Goal: Transaction & Acquisition: Download file/media

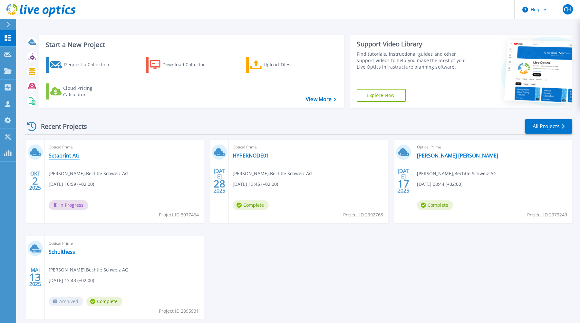
click at [69, 158] on link "Setaprint AG" at bounding box center [64, 155] width 31 height 6
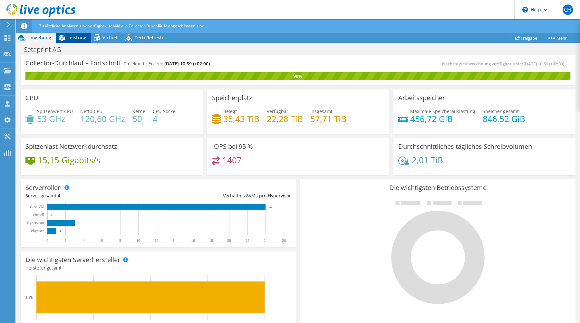
click at [75, 37] on span "Leistung" at bounding box center [76, 37] width 19 height 6
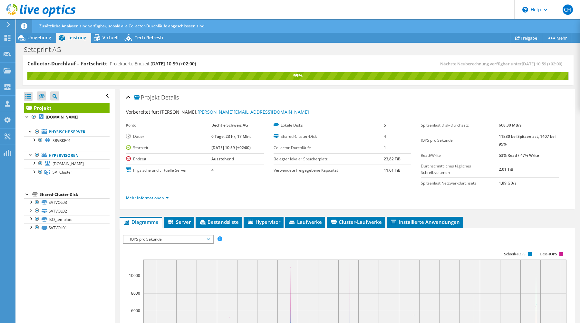
scroll to position [1, 0]
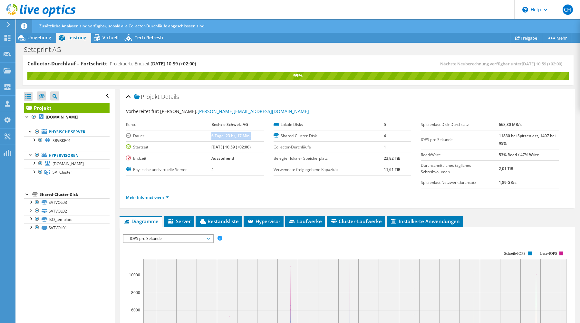
drag, startPoint x: 206, startPoint y: 135, endPoint x: 247, endPoint y: 136, distance: 41.9
click at [247, 136] on td "6 Tage, 23 hr, 17 Min." at bounding box center [237, 135] width 53 height 11
click at [523, 40] on link "Freigabe" at bounding box center [526, 38] width 32 height 10
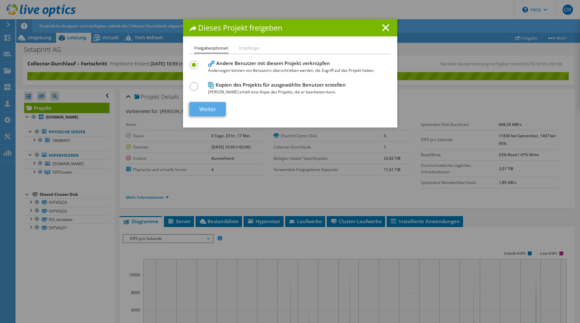
click at [207, 111] on link "Weiter" at bounding box center [207, 109] width 36 height 14
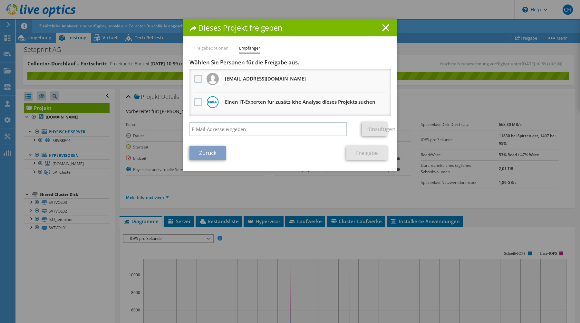
click at [198, 79] on label at bounding box center [198, 79] width 9 height 8
click at [0, 0] on input "checkbox" at bounding box center [0, 0] width 0 height 0
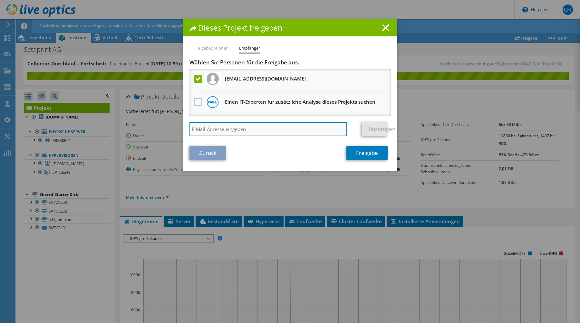
click at [208, 130] on input "search" at bounding box center [268, 129] width 158 height 14
paste input "patrick.arn@bechtle.com"
type input "patrick.arn@bechtle.com"
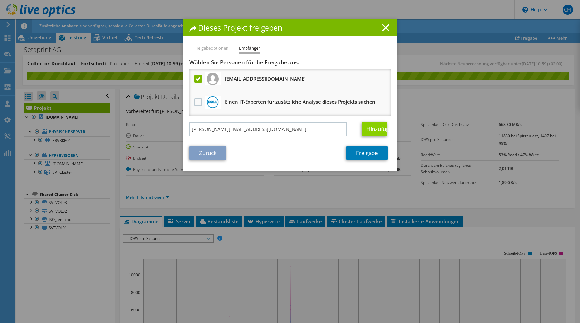
click at [374, 129] on link "Hinzufügen" at bounding box center [374, 129] width 25 height 14
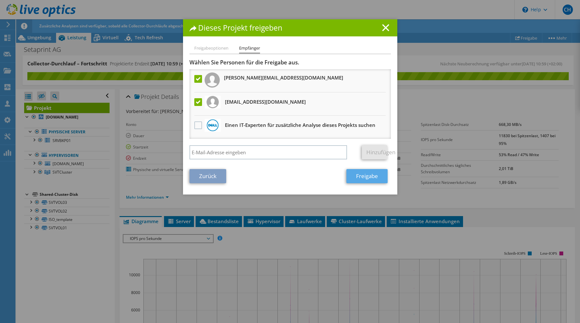
click at [362, 178] on link "Freigabe" at bounding box center [366, 176] width 41 height 14
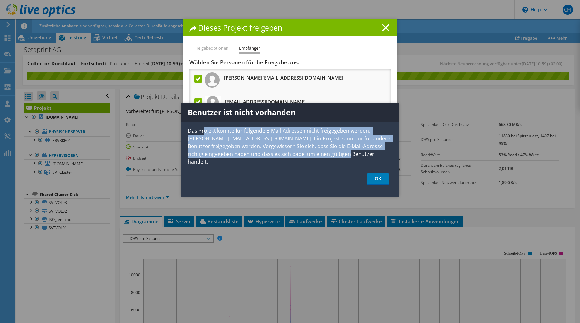
drag, startPoint x: 204, startPoint y: 131, endPoint x: 348, endPoint y: 157, distance: 146.3
click at [351, 157] on p "Das Projekt konnte für folgende E-Mail-Adressen nicht freigegeben werden: patri…" at bounding box center [290, 146] width 218 height 39
click at [345, 156] on p "Das Projekt konnte für folgende E-Mail-Adressen nicht freigegeben werden: patri…" at bounding box center [290, 146] width 218 height 39
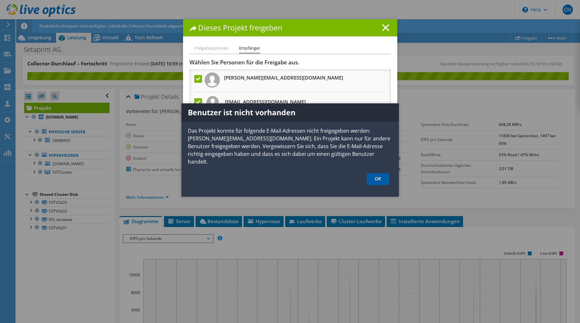
click at [384, 173] on link "OK" at bounding box center [378, 179] width 23 height 12
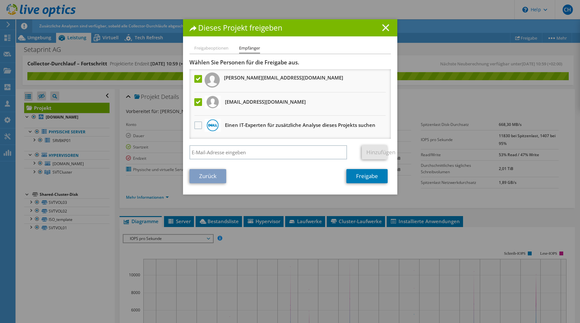
click at [388, 28] on icon at bounding box center [385, 27] width 7 height 7
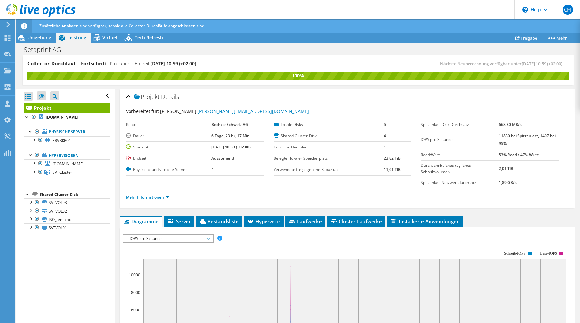
click at [224, 148] on b "[DATE] 10:59 (+02:00)" at bounding box center [230, 146] width 39 height 5
drag, startPoint x: 224, startPoint y: 147, endPoint x: 259, endPoint y: 147, distance: 34.5
click at [259, 147] on td "[DATE] 10:59 (+02:00)" at bounding box center [237, 146] width 53 height 11
click at [240, 148] on b "[DATE] 10:59 (+02:00)" at bounding box center [230, 146] width 39 height 5
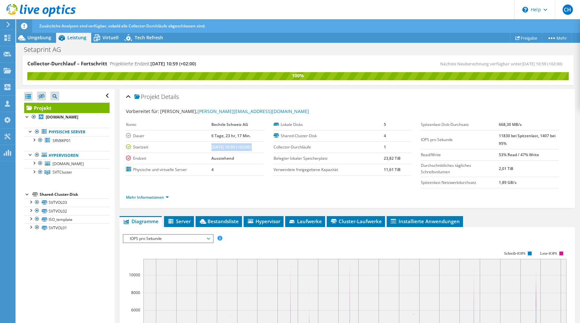
click at [240, 148] on b "[DATE] 10:59 (+02:00)" at bounding box center [230, 146] width 39 height 5
click at [219, 146] on b "[DATE] 10:59 (+02:00)" at bounding box center [230, 146] width 39 height 5
drag, startPoint x: 208, startPoint y: 136, endPoint x: 252, endPoint y: 137, distance: 43.8
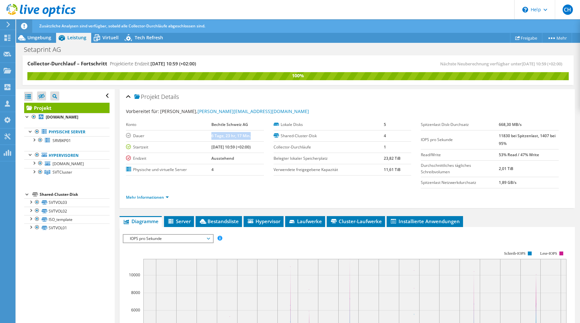
click at [252, 137] on tr "Dauer 6 Tage, 23 hr, 17 Min." at bounding box center [195, 135] width 138 height 11
click at [252, 137] on td "6 Tage, 23 hr, 17 Min." at bounding box center [237, 135] width 53 height 11
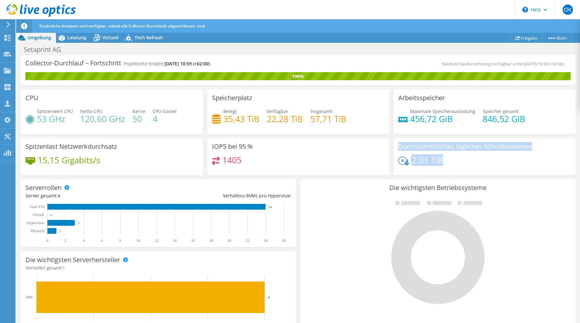
drag, startPoint x: 399, startPoint y: 144, endPoint x: 472, endPoint y: 167, distance: 76.2
click at [472, 167] on div "Durchschnittliches tägliches Schreibvolumen 2,01 TiB" at bounding box center [484, 156] width 182 height 37
click at [472, 167] on div "2,01 TiB" at bounding box center [484, 164] width 172 height 14
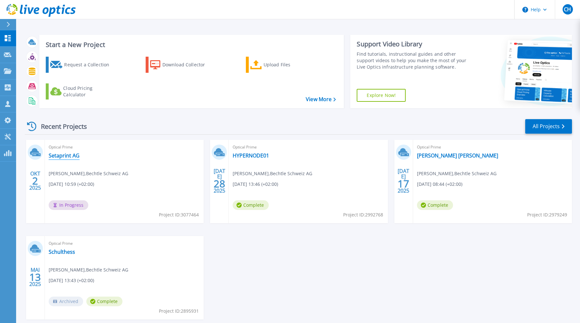
click at [65, 156] on link "Setaprint AG" at bounding box center [64, 155] width 31 height 6
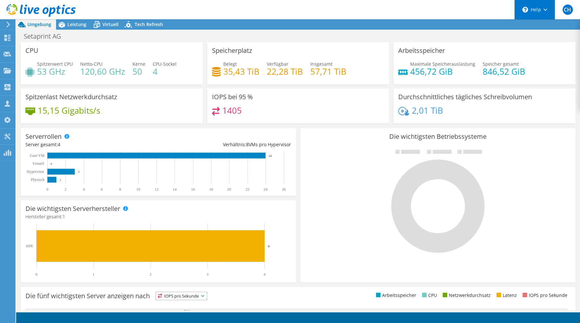
click at [543, 11] on div "\n Help" at bounding box center [534, 9] width 41 height 19
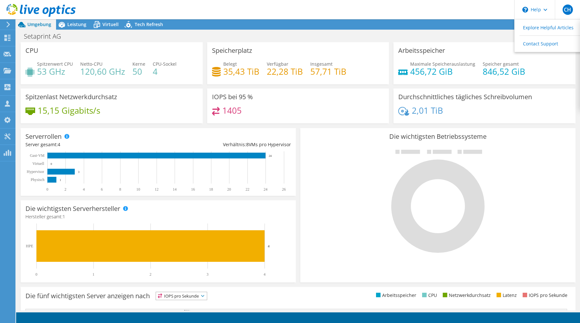
click at [385, 36] on div "Setaprint AG Drucken" at bounding box center [298, 36] width 564 height 12
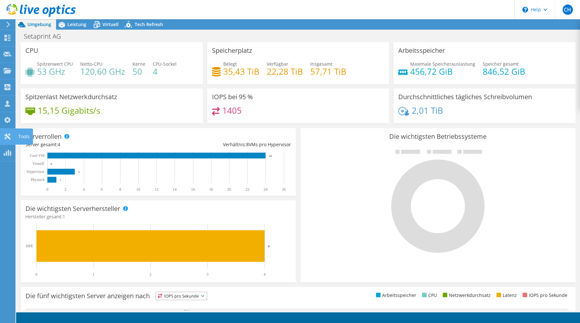
click at [11, 136] on icon at bounding box center [8, 136] width 8 height 6
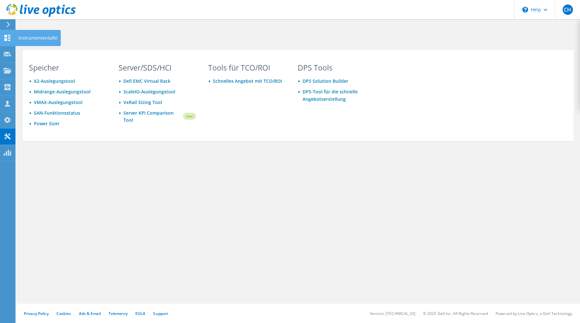
click at [7, 36] on icon at bounding box center [8, 38] width 8 height 6
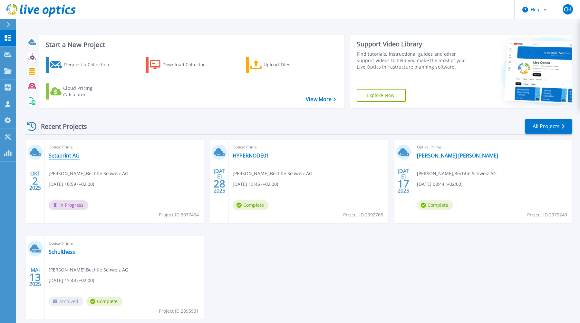
click at [72, 157] on link "Setaprint AG" at bounding box center [64, 155] width 31 height 6
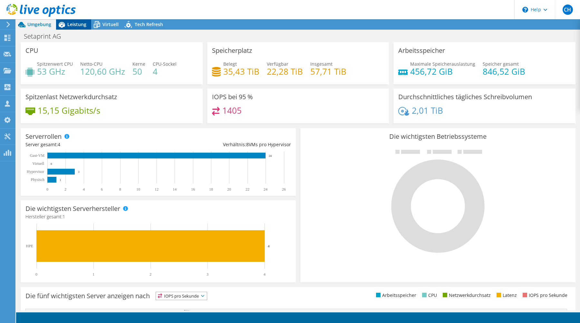
click at [82, 24] on span "Leistung" at bounding box center [76, 24] width 19 height 6
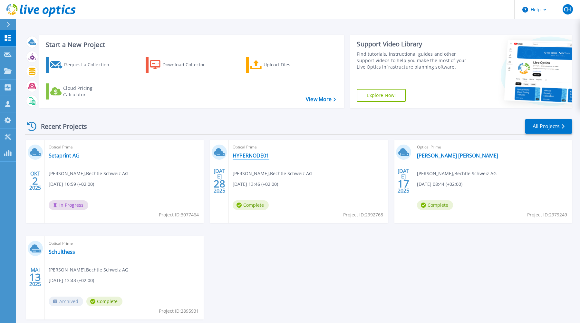
click at [254, 156] on link "HYPERNODE01" at bounding box center [251, 155] width 36 height 6
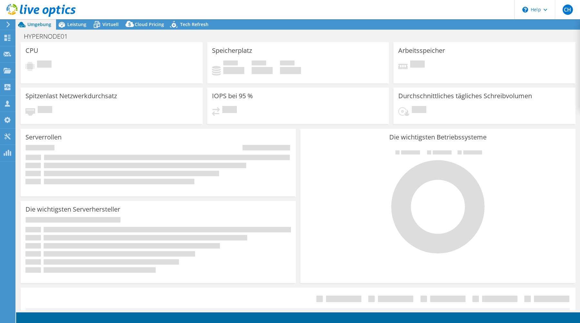
select select "USD"
select select "EUFrankfurt"
select select "CHF"
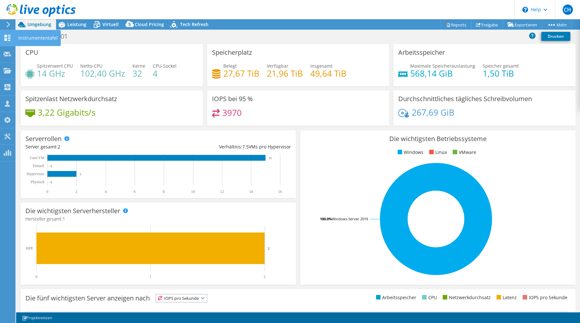
click at [46, 38] on div "Instrumententafel" at bounding box center [38, 38] width 46 height 16
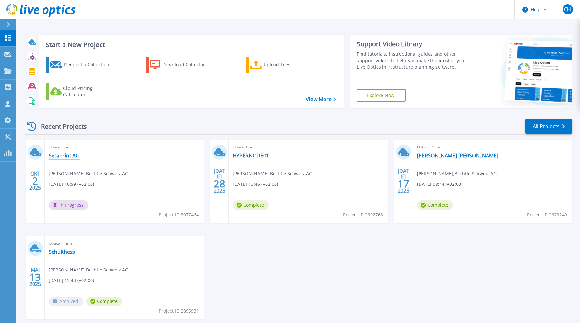
click at [68, 155] on link "Setaprint AG" at bounding box center [64, 155] width 31 height 6
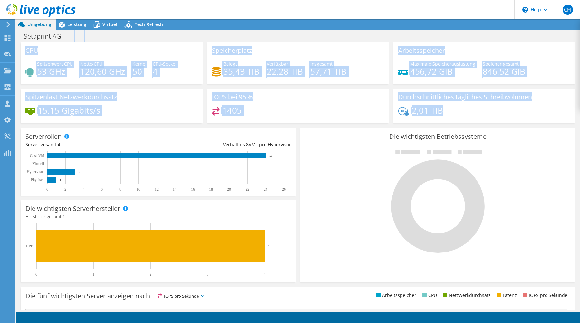
drag, startPoint x: 483, startPoint y: 117, endPoint x: 31, endPoint y: 34, distance: 459.8
click at [27, 34] on div "Umgebung Leistung Virtuell Upgrades Drucken" at bounding box center [298, 171] width 564 height 304
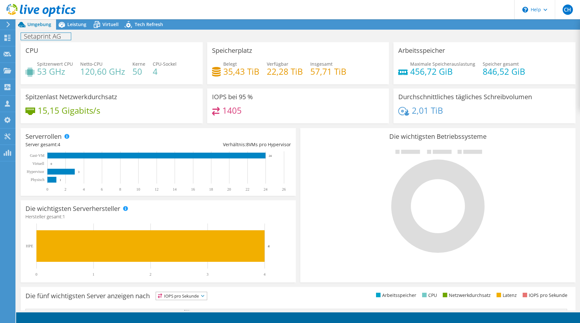
click at [29, 37] on h1 "Setaprint AG" at bounding box center [46, 36] width 50 height 7
drag, startPoint x: 29, startPoint y: 37, endPoint x: 476, endPoint y: 141, distance: 458.8
click at [477, 141] on div "Umgebung Leistung Virtuell Upgrades Drucken" at bounding box center [298, 171] width 564 height 304
click at [298, 125] on div "IOPS bei 95 % 1405" at bounding box center [298, 108] width 187 height 39
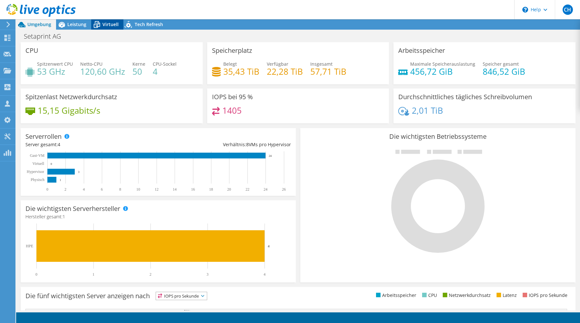
click at [108, 24] on span "Virtuell" at bounding box center [110, 24] width 16 height 6
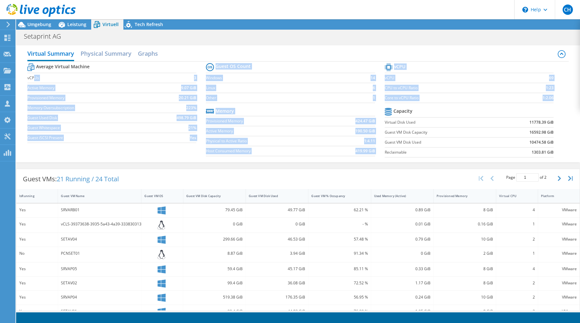
drag, startPoint x: 35, startPoint y: 76, endPoint x: 414, endPoint y: 134, distance: 382.8
click at [527, 160] on div "Average Virtual Machine vCPUs 3 Active Memory 9.07 GiB Provisioned Memory 20.21…" at bounding box center [297, 111] width 541 height 99
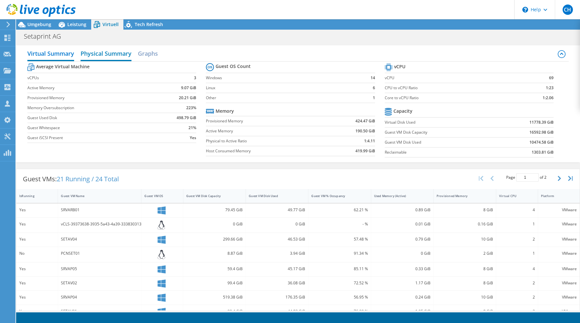
click at [126, 56] on h2 "Physical Summary" at bounding box center [106, 54] width 51 height 14
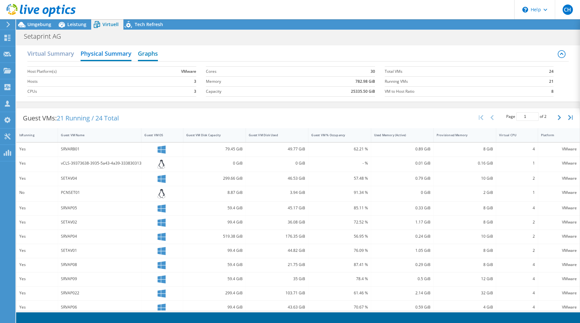
click at [153, 55] on h2 "Graphs" at bounding box center [148, 54] width 20 height 14
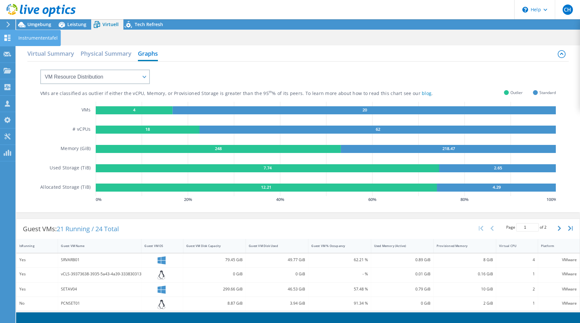
click at [11, 38] on icon at bounding box center [8, 38] width 8 height 6
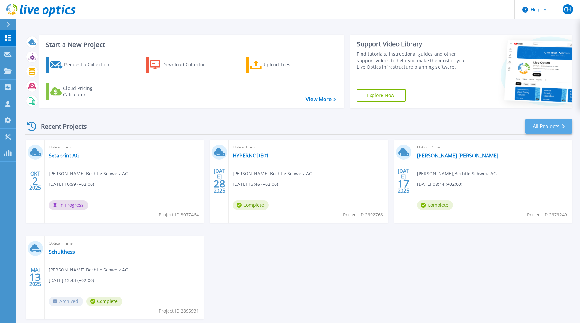
click at [549, 127] on link "All Projects" at bounding box center [548, 126] width 47 height 15
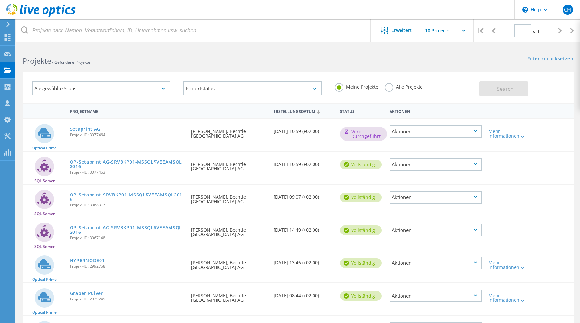
type input "1"
click at [469, 132] on div "Aktionen" at bounding box center [436, 131] width 93 height 13
click at [548, 121] on div "Optical Prime Setaprint AG Projekt-ID: 3077464 Angefordert durch [PERSON_NAME],…" at bounding box center [298, 135] width 551 height 32
click at [515, 135] on div "Mehr Informationen" at bounding box center [508, 133] width 38 height 9
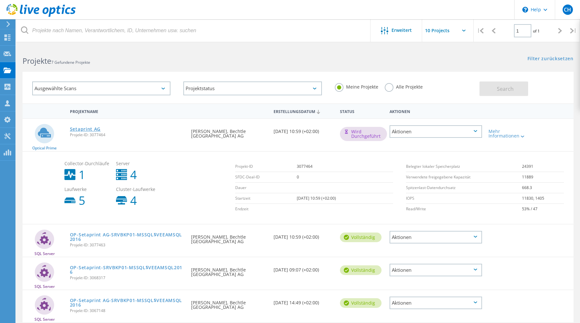
click at [89, 131] on link "Setaprint AG" at bounding box center [85, 129] width 31 height 5
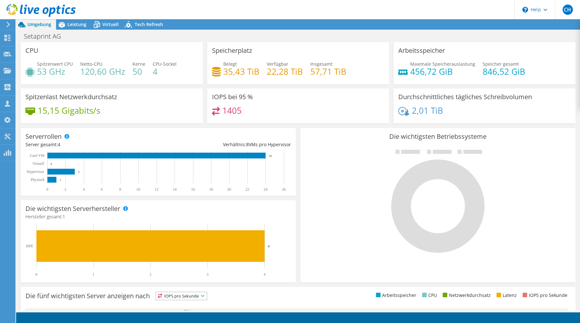
radio input "true"
radio input "false"
click at [25, 39] on div "Instrumententafel" at bounding box center [38, 38] width 46 height 16
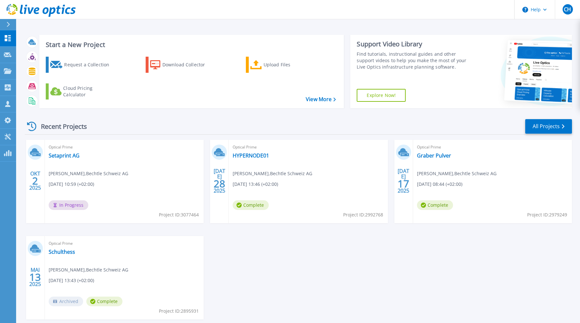
click at [175, 215] on span "Project ID: 3077464" at bounding box center [179, 214] width 40 height 7
click at [185, 216] on span "Project ID: 3077464" at bounding box center [179, 214] width 40 height 7
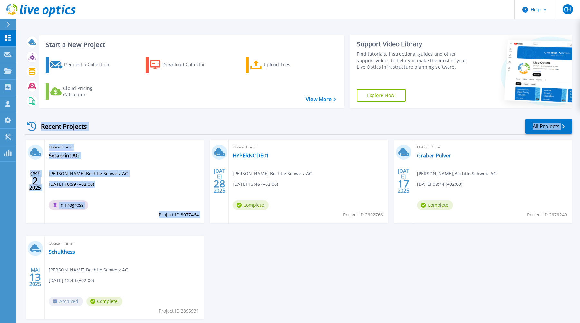
drag, startPoint x: 185, startPoint y: 216, endPoint x: 38, endPoint y: 121, distance: 174.8
click at [35, 121] on div "Recent Projects All Projects OKT 2 2025 Optical Prime Setaprint [PERSON_NAME] ,…" at bounding box center [298, 225] width 547 height 224
drag, startPoint x: 58, startPoint y: 123, endPoint x: 53, endPoint y: 123, distance: 5.5
click at [58, 123] on div "Recent Projects" at bounding box center [60, 127] width 71 height 16
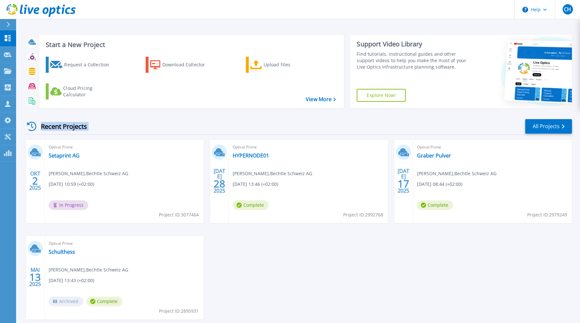
click at [43, 125] on div "Recent Projects" at bounding box center [60, 127] width 71 height 16
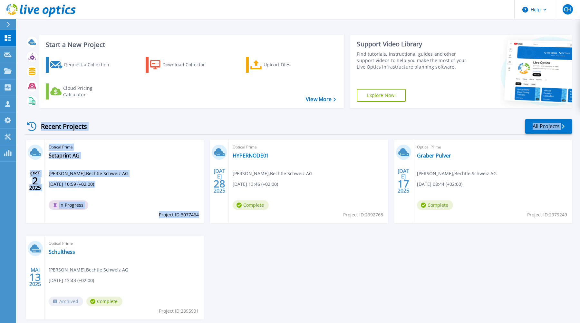
drag, startPoint x: 40, startPoint y: 126, endPoint x: 200, endPoint y: 217, distance: 184.5
click at [200, 217] on div "Recent Projects All Projects OKT 2 2025 Optical Prime Setaprint [PERSON_NAME] ,…" at bounding box center [298, 225] width 547 height 224
click at [193, 216] on span "Project ID: 3077464" at bounding box center [179, 214] width 40 height 7
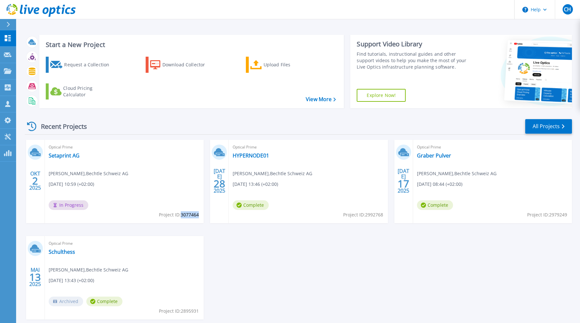
click at [193, 216] on span "Project ID: 3077464" at bounding box center [179, 214] width 40 height 7
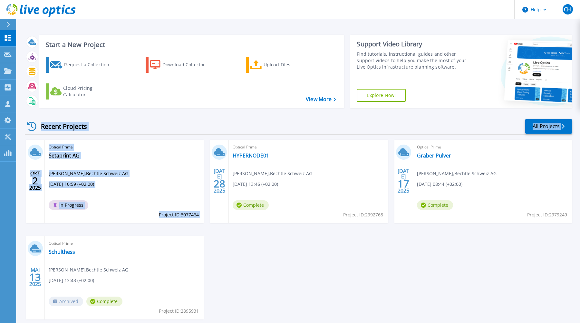
drag, startPoint x: 193, startPoint y: 216, endPoint x: 88, endPoint y: 127, distance: 137.9
click at [88, 127] on div "Recent Projects All Projects OKT 2 2025 Optical Prime Setaprint [PERSON_NAME] ,…" at bounding box center [298, 225] width 547 height 224
click at [180, 119] on div "Recent Projects All Projects" at bounding box center [298, 127] width 547 height 16
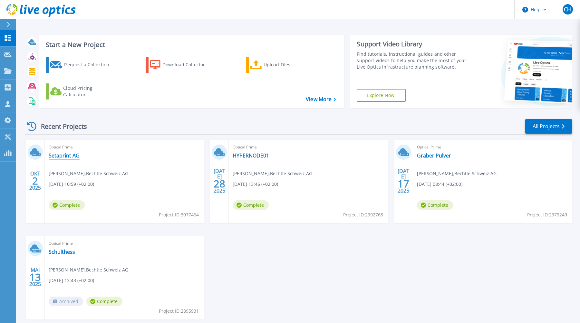
click at [65, 156] on link "Setaprint AG" at bounding box center [64, 155] width 31 height 6
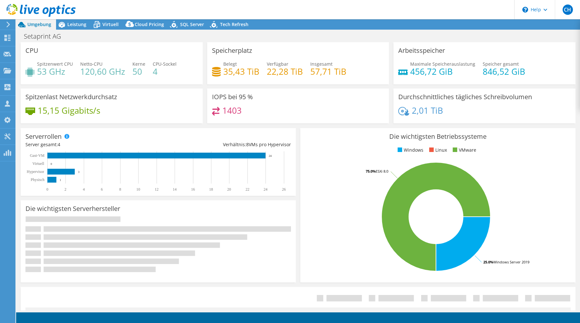
select select "USD"
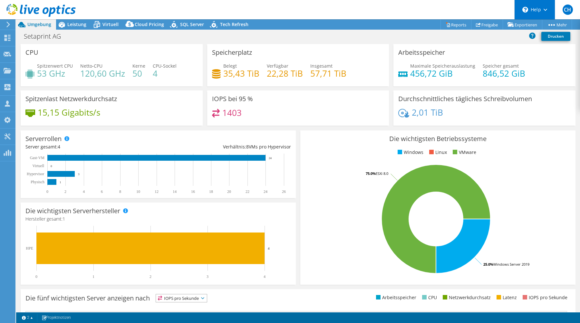
radio input "true"
radio input "false"
click at [448, 24] on link "Reports" at bounding box center [455, 25] width 31 height 10
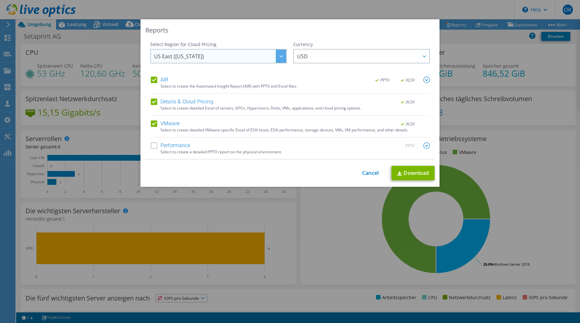
click at [237, 55] on span "US East ([US_STATE])" at bounding box center [220, 56] width 132 height 13
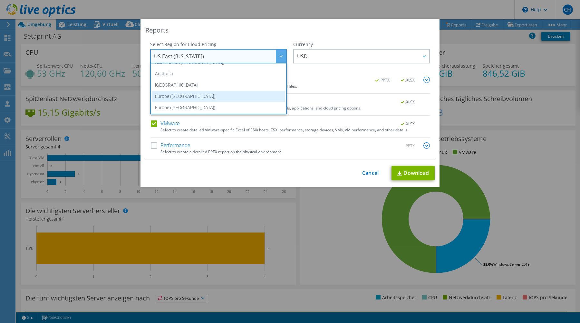
scroll to position [53, 0]
click at [190, 96] on li "Europe ([GEOGRAPHIC_DATA])" at bounding box center [218, 95] width 133 height 11
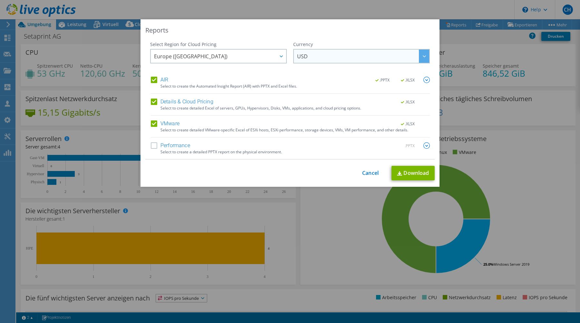
click at [332, 59] on span "USD" at bounding box center [363, 56] width 132 height 13
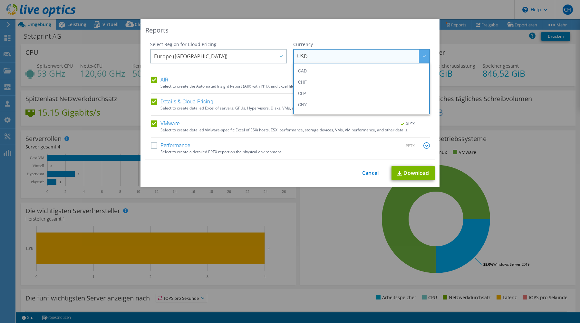
scroll to position [30, 0]
click at [310, 85] on li "CHF" at bounding box center [361, 85] width 133 height 11
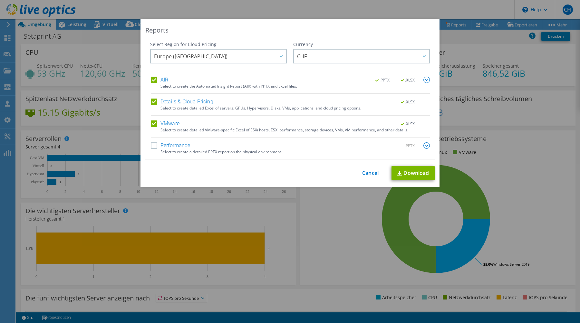
click at [153, 147] on label "Performance" at bounding box center [170, 145] width 39 height 6
click at [0, 0] on input "Performance" at bounding box center [0, 0] width 0 height 0
click at [407, 172] on link "Download" at bounding box center [413, 173] width 43 height 15
